Goal: Information Seeking & Learning: Learn about a topic

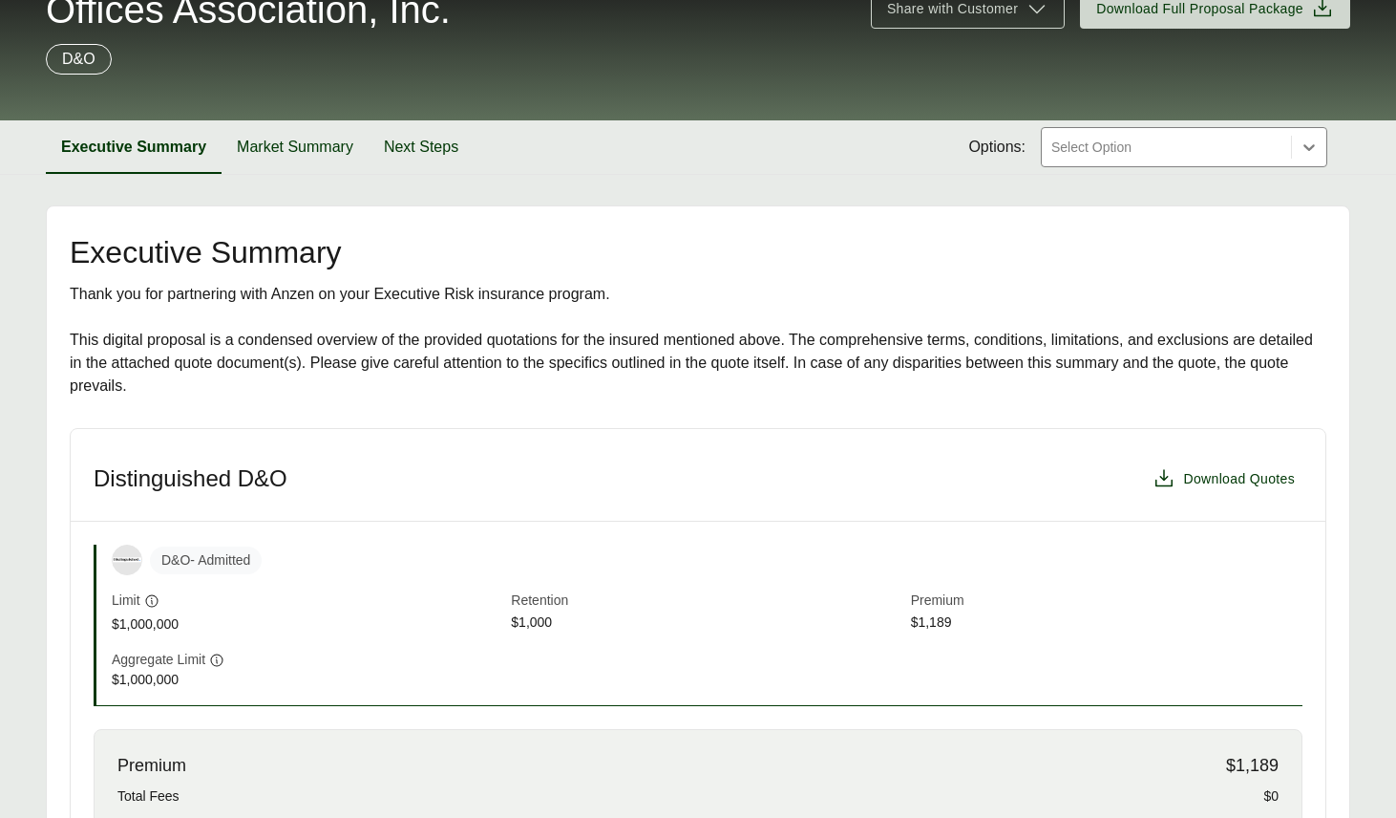
scroll to position [181, 0]
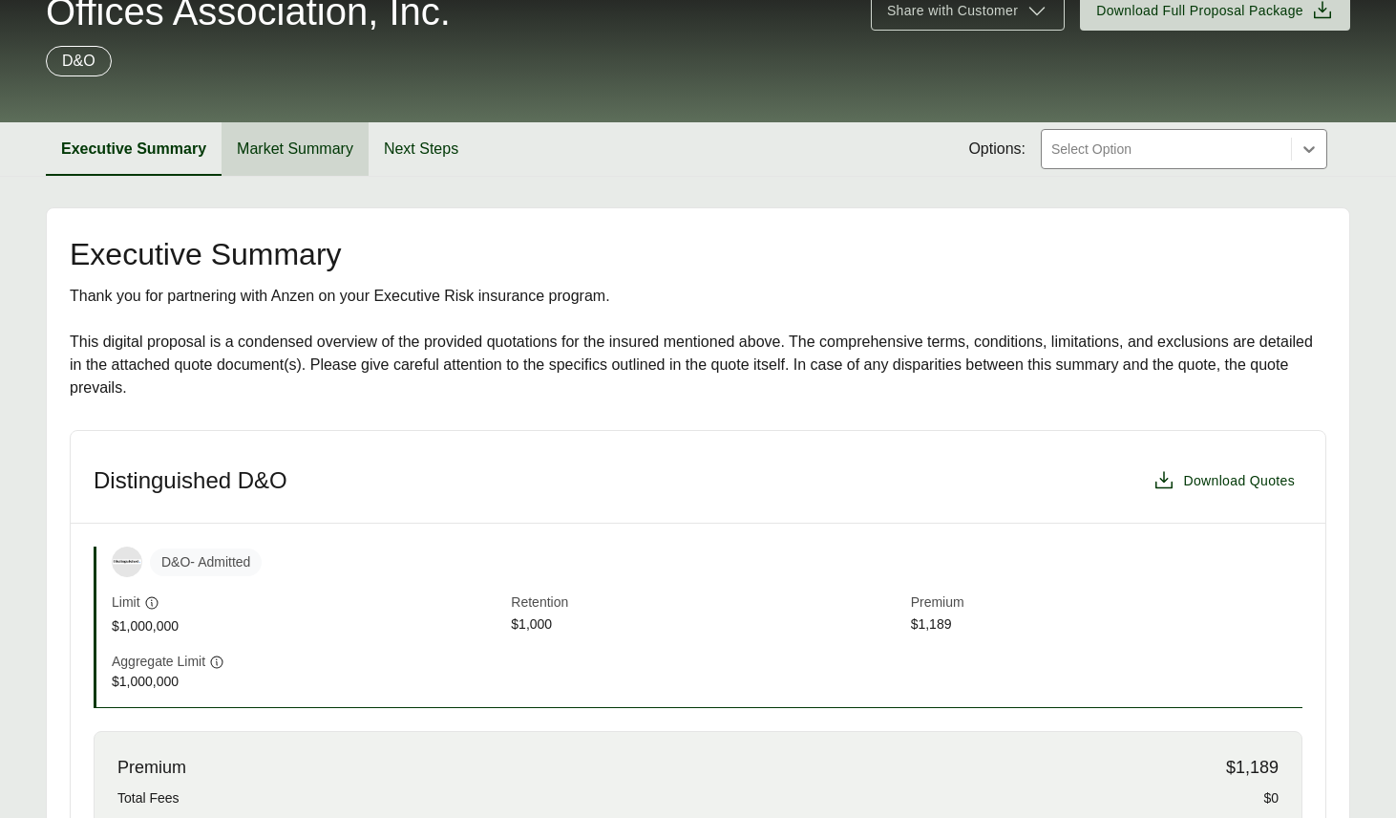
click at [271, 146] on button "Market Summary" at bounding box center [295, 148] width 147 height 53
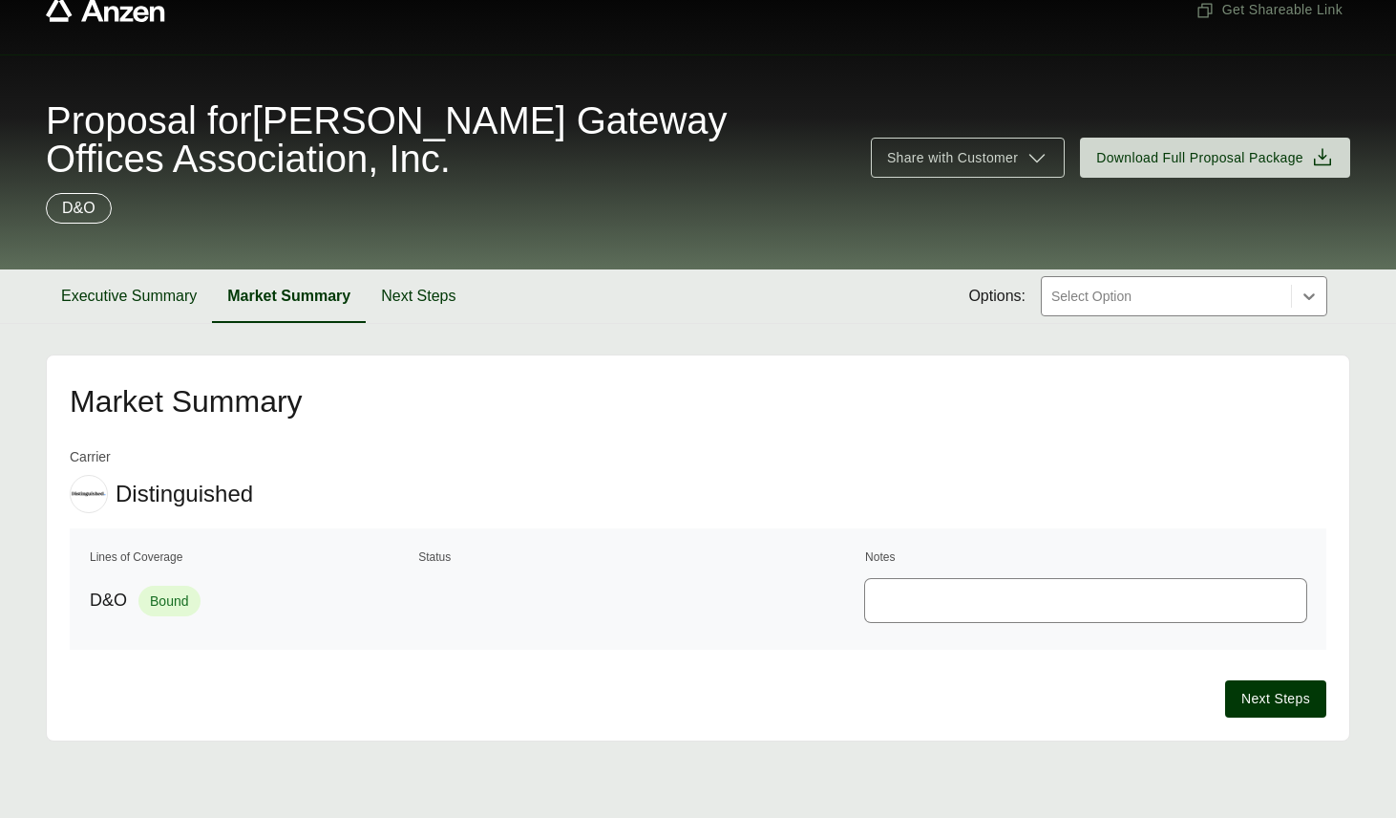
scroll to position [34, 0]
click at [394, 307] on button "Next Steps" at bounding box center [418, 295] width 105 height 53
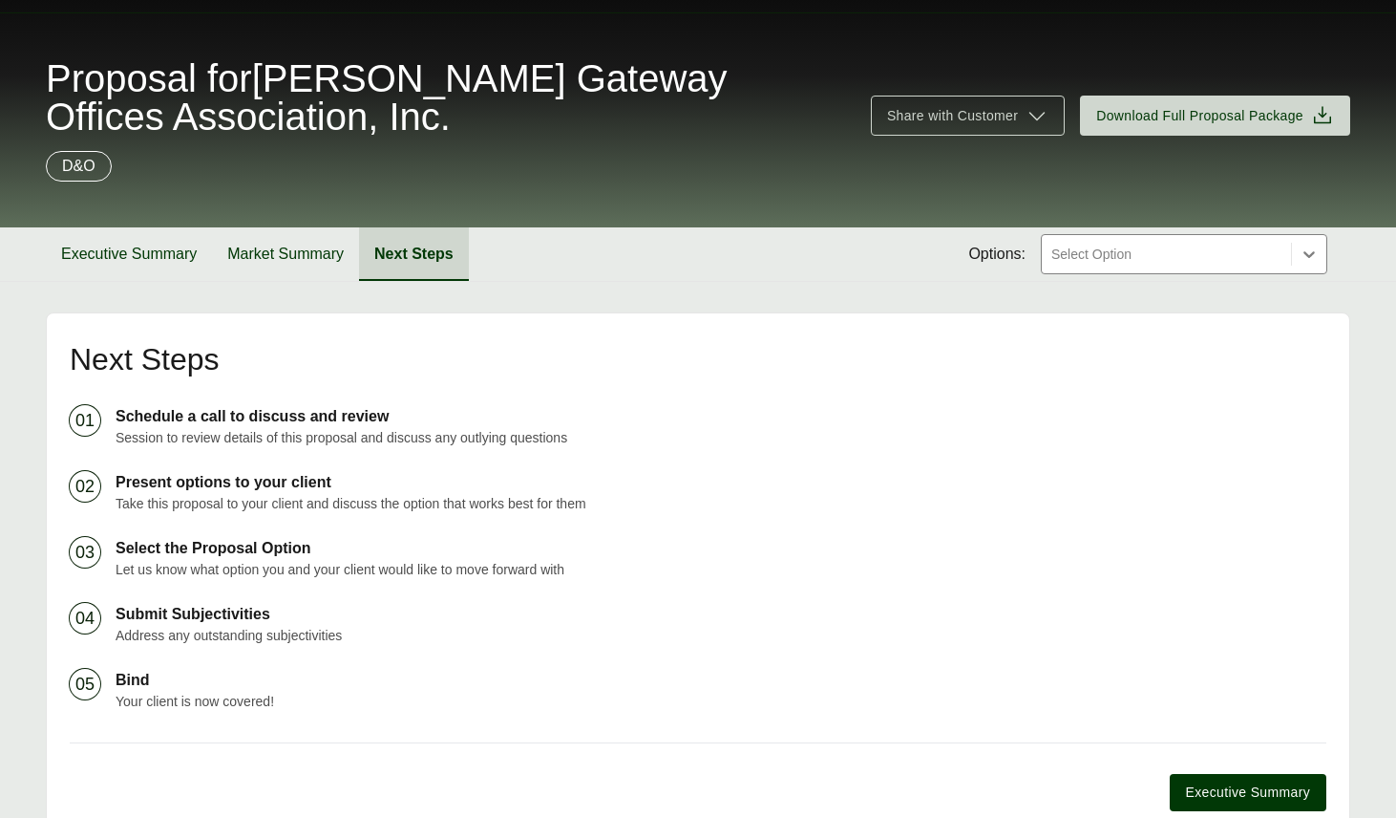
scroll to position [170, 0]
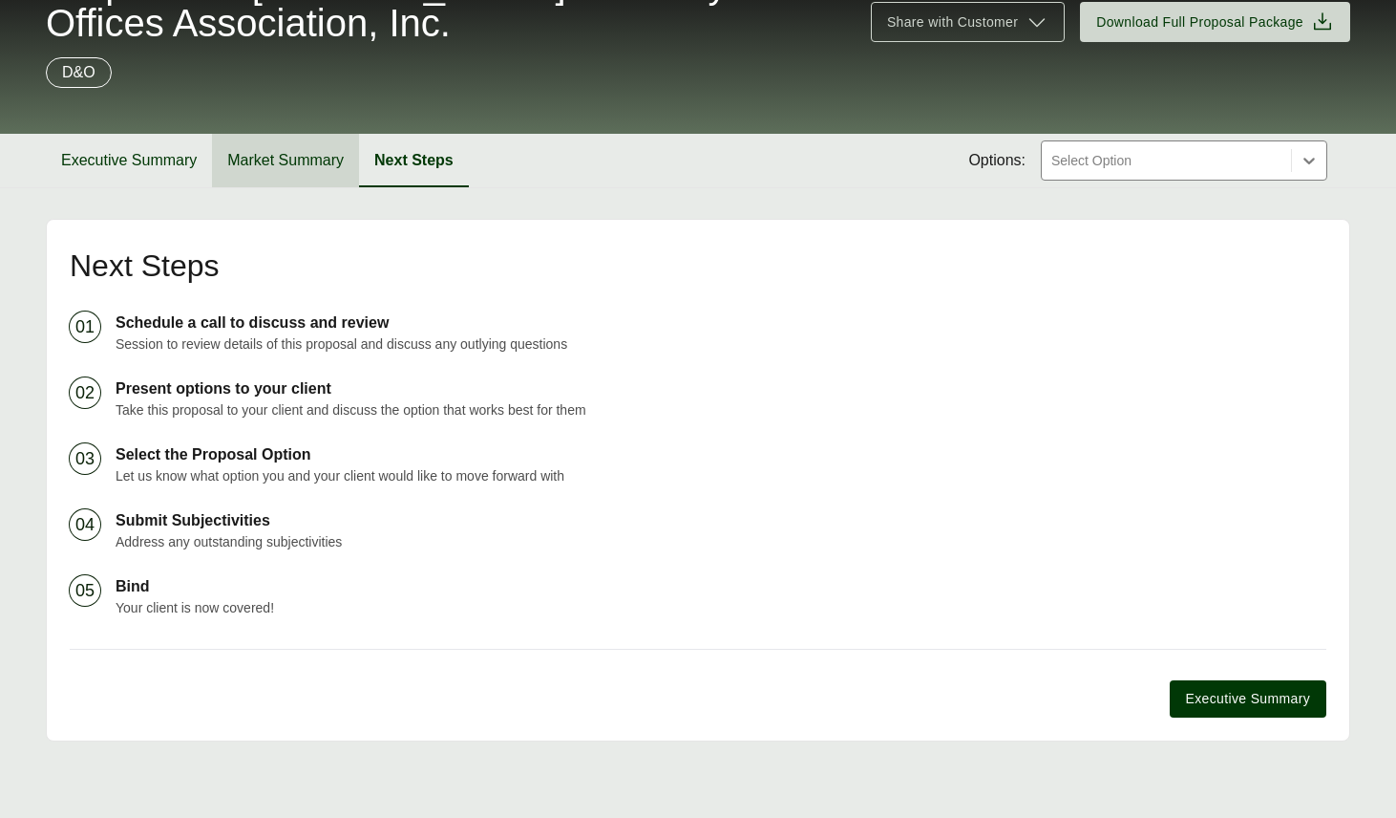
click at [299, 161] on button "Market Summary" at bounding box center [285, 160] width 147 height 53
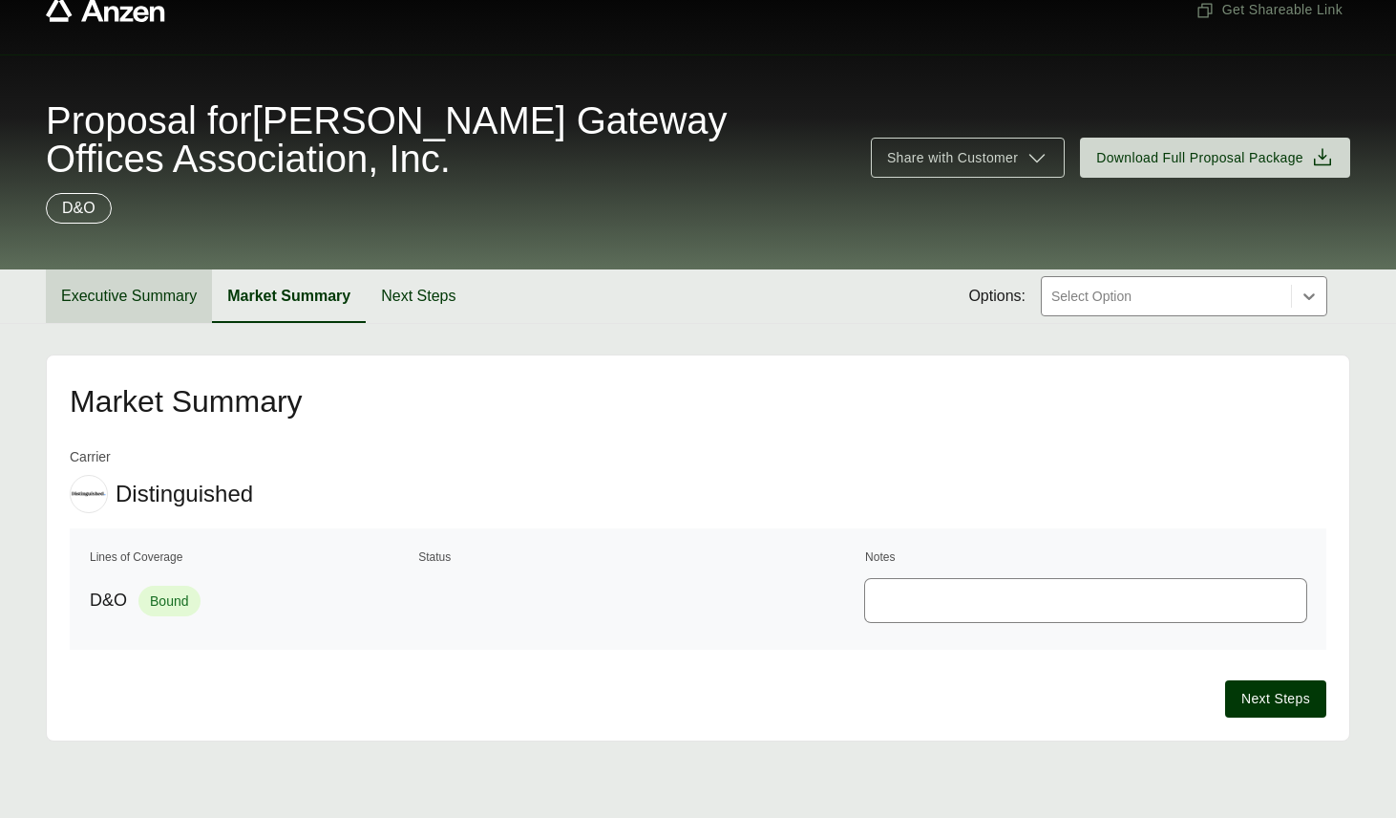
click at [127, 283] on button "Executive Summary" at bounding box center [129, 295] width 166 height 53
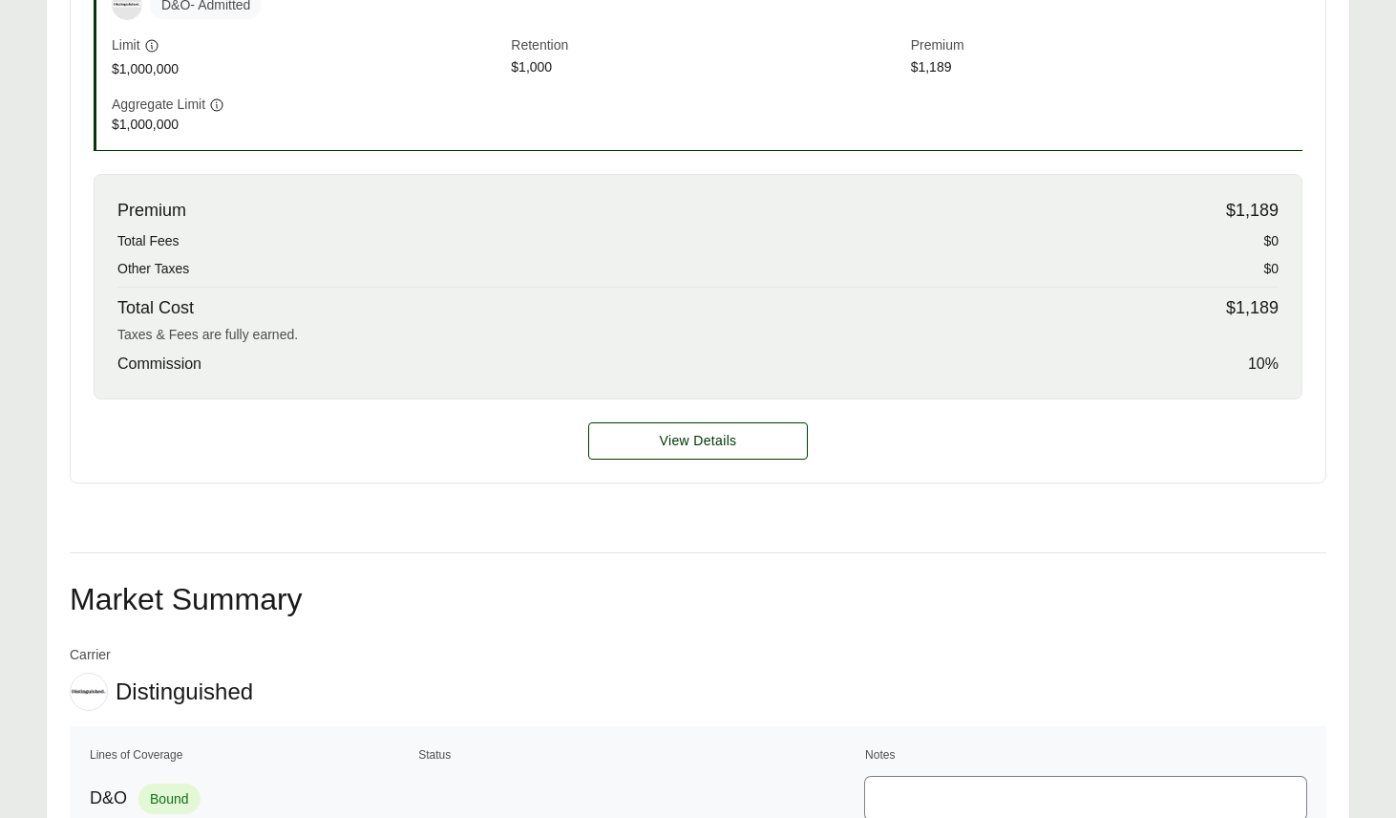
scroll to position [747, 0]
